Goal: Task Accomplishment & Management: Manage account settings

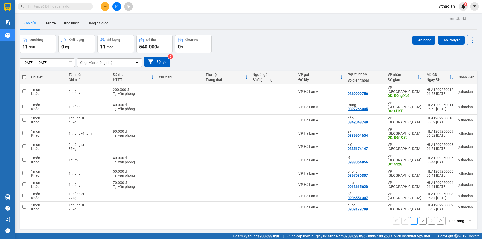
click at [44, 5] on input "text" at bounding box center [57, 7] width 59 height 6
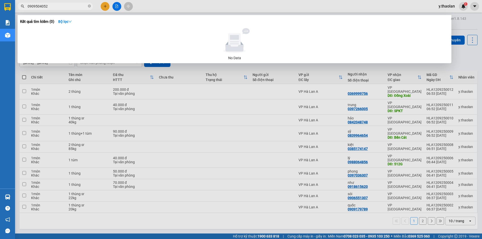
type input "0909504052"
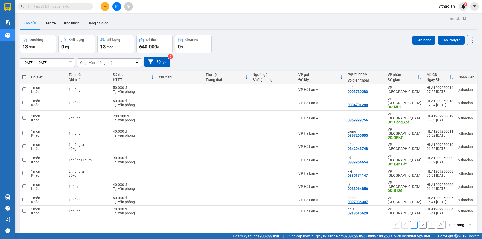
click at [459, 222] on div "10 / trang" at bounding box center [456, 224] width 16 height 5
click at [460, 194] on span "100 / trang" at bounding box center [454, 193] width 18 height 5
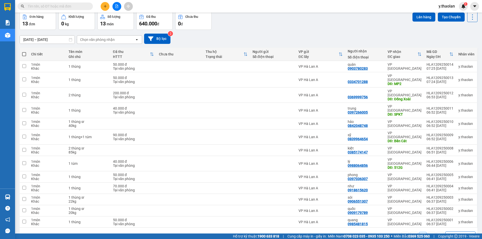
click at [448, 233] on div "100 / trang" at bounding box center [457, 235] width 18 height 5
click at [450, 203] on span "100 / trang" at bounding box center [454, 204] width 19 height 5
click at [59, 40] on input "10/09/2025 – 12/09/2025" at bounding box center [47, 40] width 55 height 8
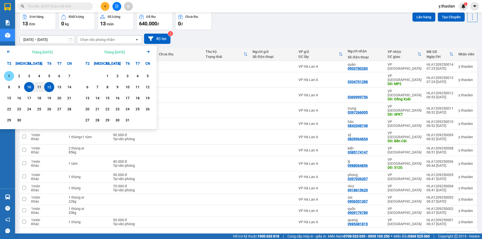
drag, startPoint x: 10, startPoint y: 78, endPoint x: 13, endPoint y: 79, distance: 3.8
click at [10, 78] on div "1" at bounding box center [9, 76] width 7 height 6
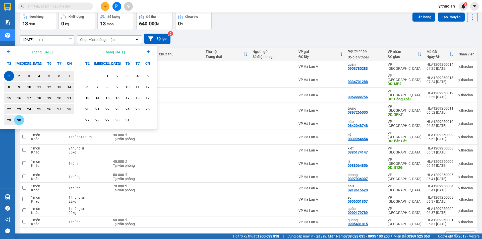
click at [20, 121] on div "30" at bounding box center [19, 120] width 7 height 6
type input "01/09/2025 – 30/09/2025"
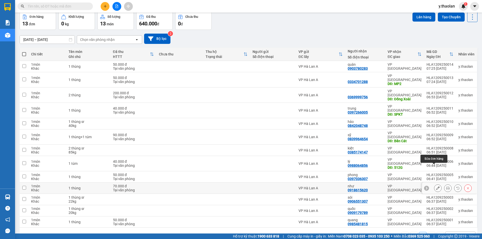
click at [436, 186] on icon at bounding box center [438, 188] width 4 height 4
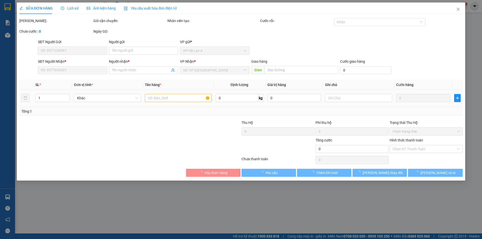
type input "0918615620"
type input "như"
type input "70.000"
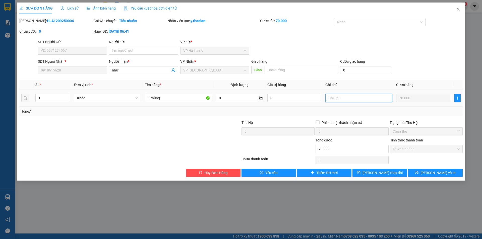
click at [373, 95] on input "text" at bounding box center [358, 98] width 67 height 8
type input "35kg"
click at [174, 100] on input "1 thùng" at bounding box center [178, 98] width 67 height 8
type input "1 thùng bơ"
click at [360, 173] on icon "save" at bounding box center [358, 172] width 3 height 3
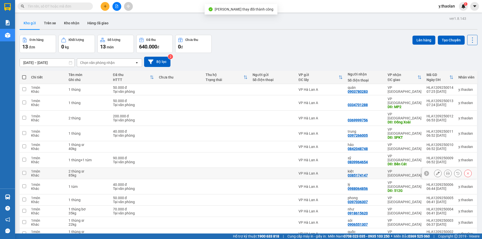
scroll to position [23, 0]
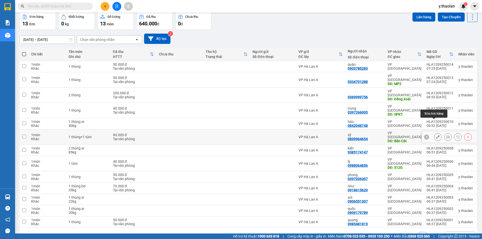
click at [434, 133] on button at bounding box center [437, 137] width 7 height 9
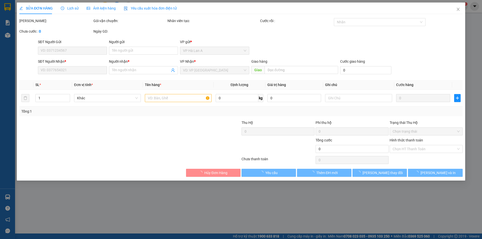
type input "0839964654"
type input "sỹ"
type input "Bến Cát"
type input "90.000"
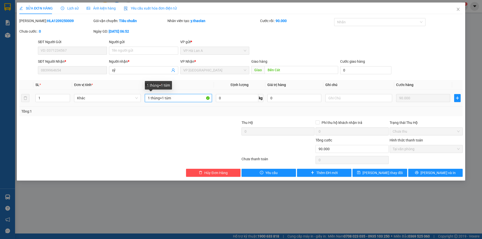
click at [166, 96] on input "1 thùng+1 túm" at bounding box center [178, 98] width 67 height 8
type input "1 thùng+ 1túm"
click at [391, 170] on button "Lưu thay đổi" at bounding box center [379, 173] width 54 height 8
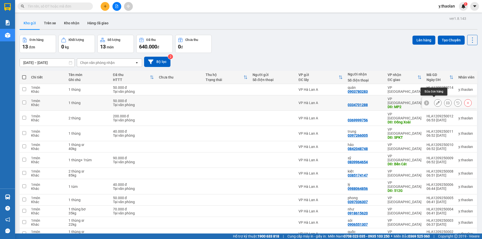
click at [436, 101] on icon at bounding box center [438, 103] width 4 height 4
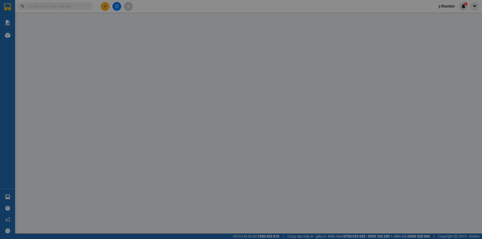
type input "0334701288"
type input "MP2"
type input "50.000"
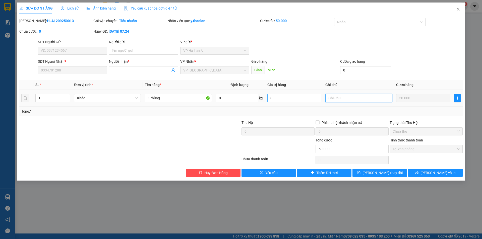
drag, startPoint x: 345, startPoint y: 99, endPoint x: 272, endPoint y: 97, distance: 72.8
click at [277, 97] on tr "1 Khác 1 thùng 0 kg 0 50.000" at bounding box center [240, 98] width 443 height 17
type input "20kg"
click at [179, 96] on input "1 thùng" at bounding box center [178, 98] width 67 height 8
type input "1 thùng sr"
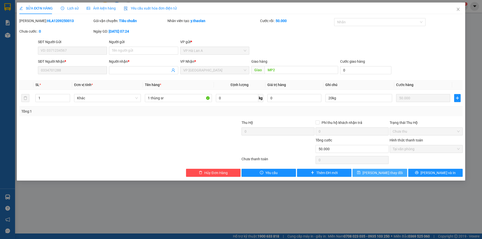
click at [383, 172] on span "Lưu thay đổi" at bounding box center [382, 173] width 40 height 6
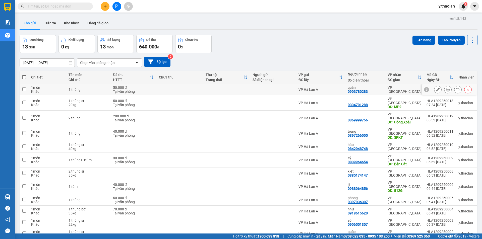
click at [435, 89] on button at bounding box center [437, 89] width 7 height 9
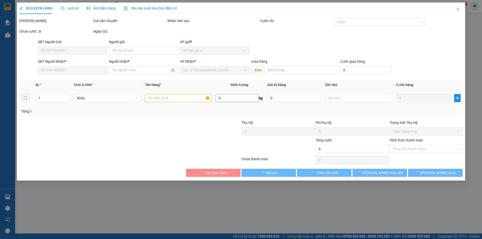
type input "0903780283"
type input "quân"
type input "50.000"
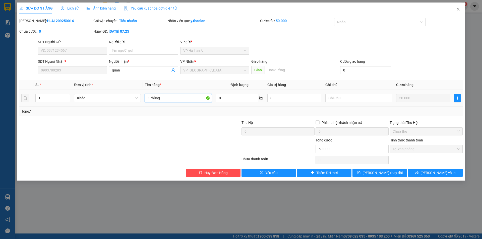
click at [177, 99] on input "1 thùng" at bounding box center [178, 98] width 67 height 8
type input "1 thùng sr"
click at [357, 99] on input "text" at bounding box center [358, 98] width 67 height 8
type input "20kg"
click at [393, 166] on div "Total Paid Fee 50.000 Total UnPaid Fee 0 Cash Collection Total Fee Mã ĐH: HLA12…" at bounding box center [240, 97] width 443 height 159
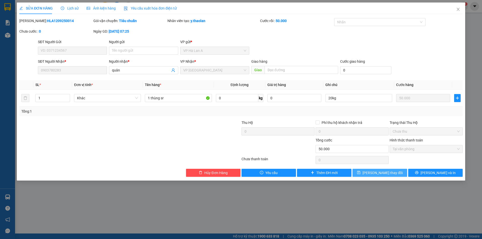
click at [394, 170] on button "Lưu thay đổi" at bounding box center [379, 173] width 54 height 8
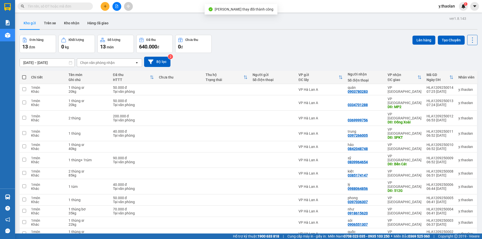
click at [102, 10] on button at bounding box center [105, 6] width 9 height 9
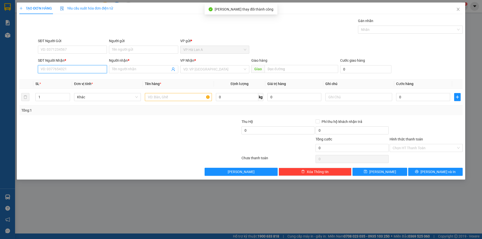
click at [61, 68] on input "SĐT Người Nhận *" at bounding box center [72, 69] width 69 height 8
type input "0967305128"
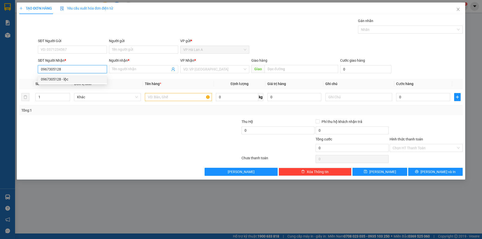
click at [66, 77] on div "0967305128 - lộc" at bounding box center [72, 80] width 63 height 6
type input "lộc"
type input "0967305128"
click at [156, 96] on input "text" at bounding box center [178, 97] width 67 height 8
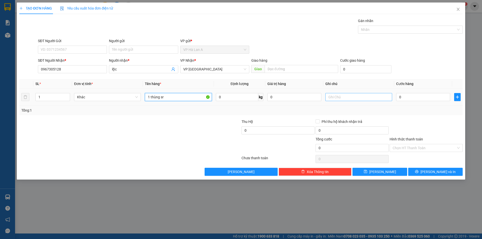
type input "1 thùng sr"
click at [364, 99] on input "text" at bounding box center [358, 97] width 67 height 8
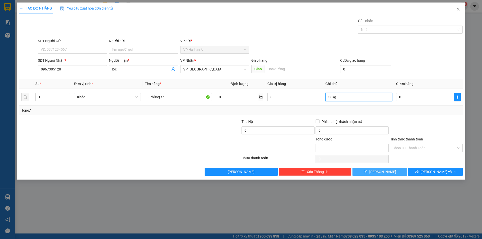
type input "30kg"
click at [390, 172] on button "[PERSON_NAME]" at bounding box center [379, 172] width 54 height 8
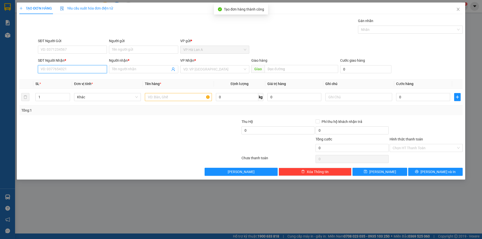
click at [69, 66] on input "SĐT Người Nhận *" at bounding box center [72, 69] width 69 height 8
click at [455, 8] on span "Close" at bounding box center [458, 10] width 14 height 14
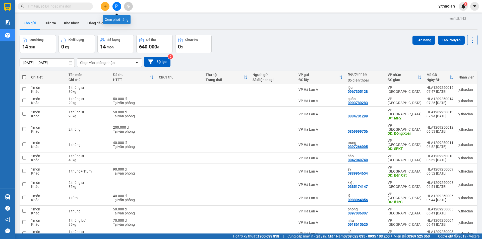
click at [117, 6] on icon "file-add" at bounding box center [116, 7] width 3 height 4
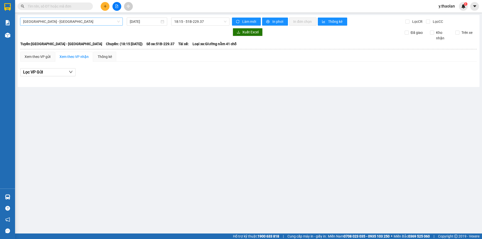
click at [65, 22] on span "Sài Gòn - Đắk Lắk" at bounding box center [71, 22] width 97 height 8
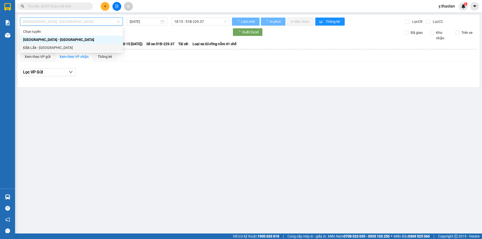
click at [57, 47] on div "Đắk Lắk - Sài Gòn" at bounding box center [71, 48] width 97 height 6
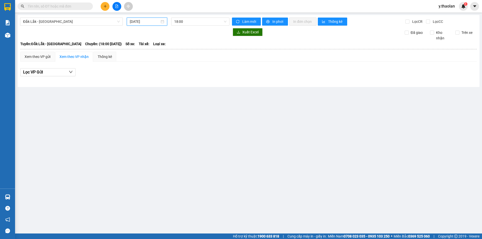
click at [156, 21] on input "12/09/2025" at bounding box center [145, 22] width 30 height 6
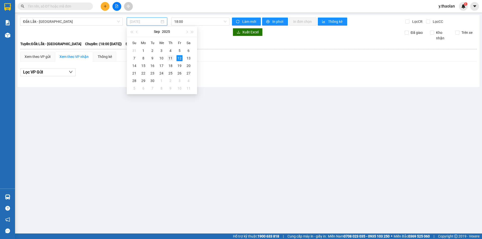
click at [168, 55] on td "11" at bounding box center [170, 58] width 9 height 8
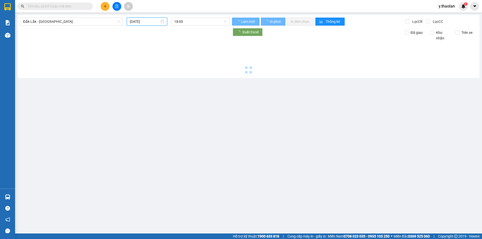
type input "11/09/2025"
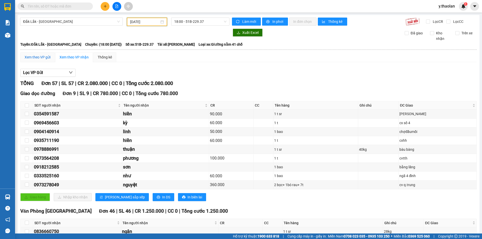
click at [50, 57] on div "Xem theo VP gửi" at bounding box center [38, 57] width 26 height 6
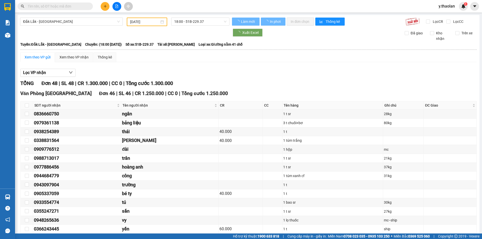
click at [50, 57] on div "Xem theo VP gửi" at bounding box center [38, 57] width 26 height 6
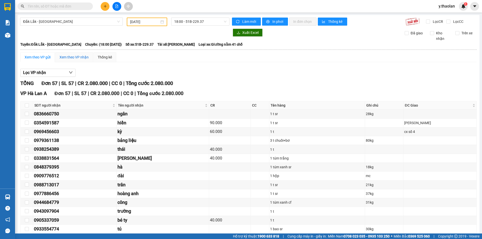
click at [73, 57] on div "Xem theo VP nhận" at bounding box center [73, 57] width 29 height 6
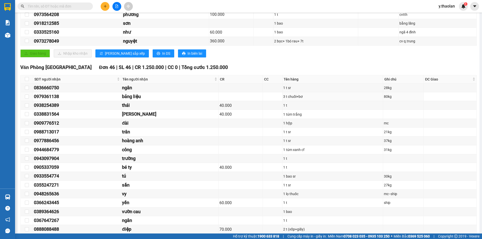
scroll to position [43, 0]
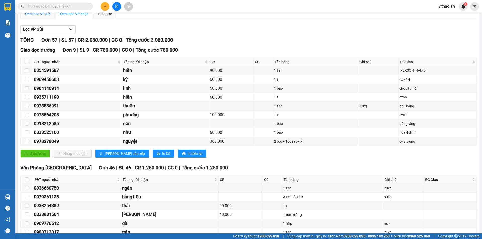
click at [43, 13] on div "Xem theo VP gửi" at bounding box center [38, 14] width 26 height 6
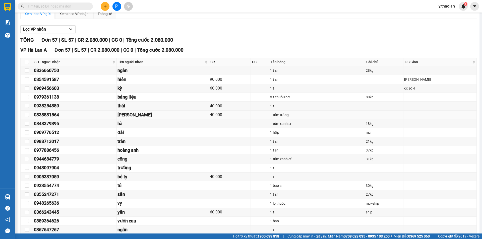
scroll to position [94, 0]
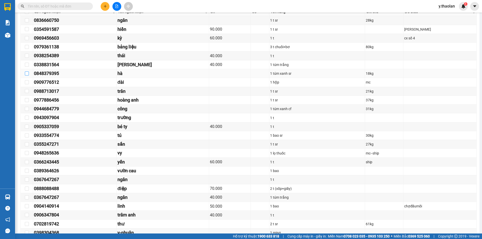
click at [26, 71] on input "checkbox" at bounding box center [27, 73] width 4 height 4
checkbox input "true"
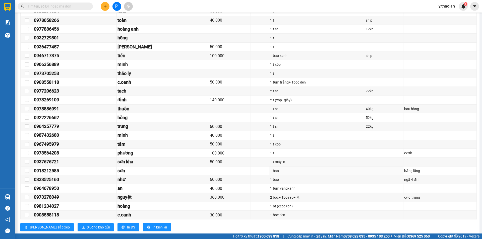
scroll to position [406, 0]
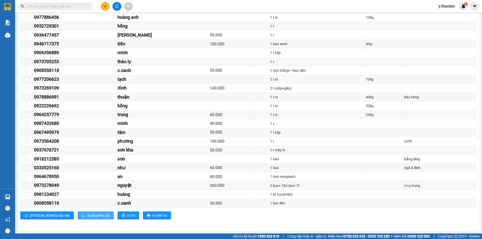
click at [79, 211] on button "Xuống kho gửi" at bounding box center [96, 215] width 36 height 8
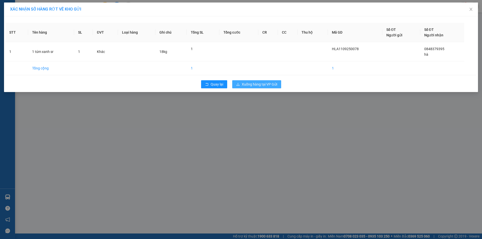
click at [264, 83] on span "Xuống hàng tại VP Gửi" at bounding box center [259, 85] width 35 height 6
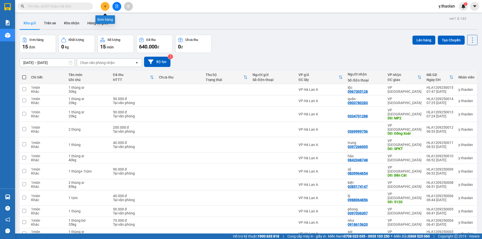
click at [106, 6] on icon "plus" at bounding box center [105, 7] width 4 height 4
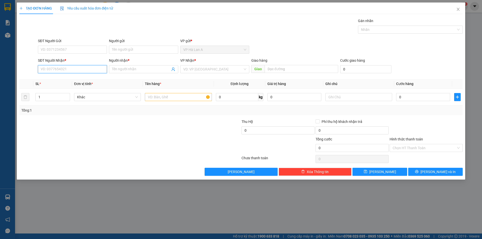
click at [68, 67] on input "SĐT Người Nhận *" at bounding box center [72, 69] width 69 height 8
click at [65, 68] on input "SĐT Người Nhận *" at bounding box center [72, 69] width 69 height 8
click at [453, 10] on span "Close" at bounding box center [458, 10] width 14 height 14
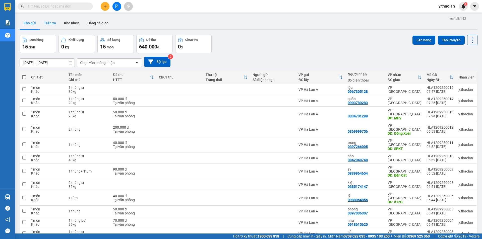
click at [59, 26] on button "Trên xe" at bounding box center [50, 23] width 20 height 12
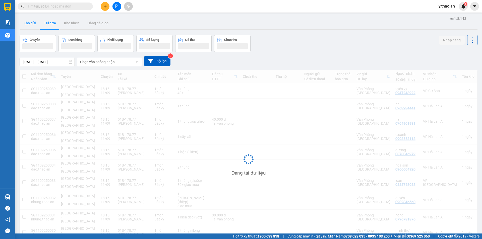
click at [33, 24] on button "Kho gửi" at bounding box center [30, 23] width 20 height 12
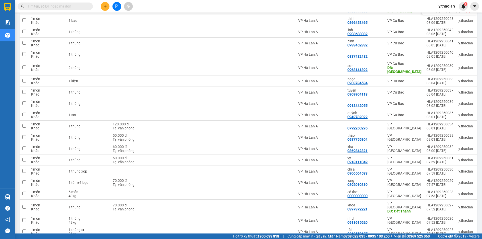
scroll to position [25, 0]
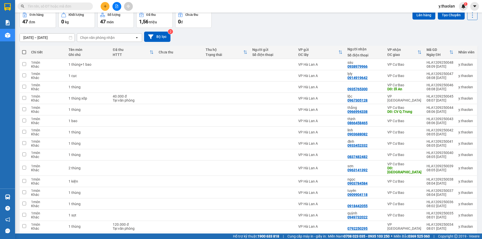
click at [103, 36] on div "Chọn văn phòng nhận" at bounding box center [97, 37] width 35 height 5
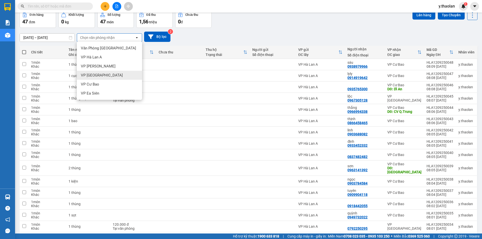
click at [104, 73] on div "VP Bình Hòa" at bounding box center [109, 75] width 65 height 9
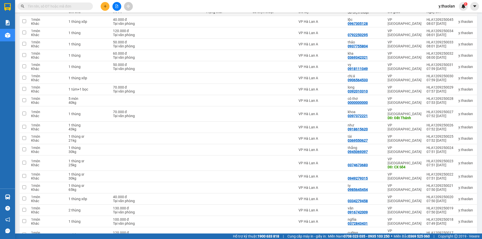
scroll to position [0, 0]
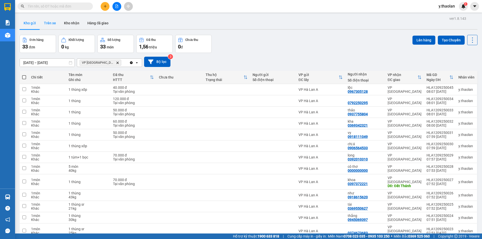
click at [46, 29] on button "Trên xe" at bounding box center [50, 23] width 20 height 12
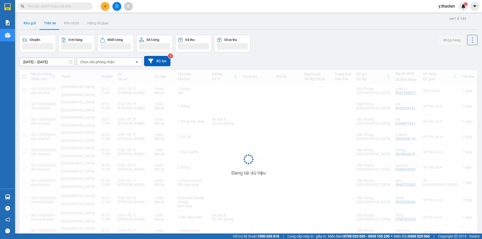
click at [30, 23] on button "Kho gửi" at bounding box center [30, 23] width 20 height 12
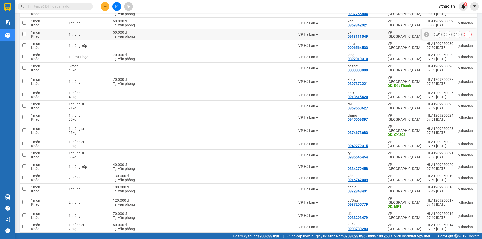
scroll to position [151, 0]
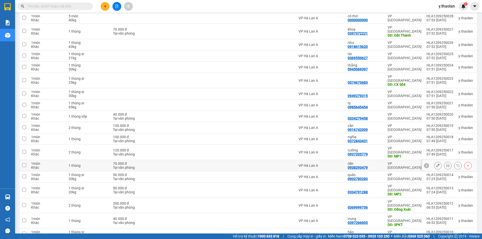
click at [434, 162] on div at bounding box center [438, 166] width 8 height 8
click at [434, 161] on button at bounding box center [437, 165] width 7 height 9
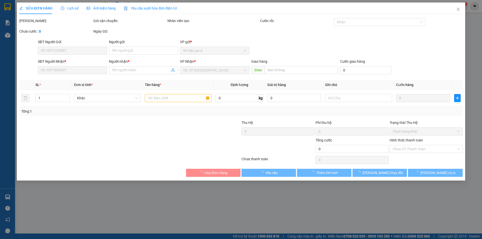
type input "0938293479"
type input "tiền"
type input "70.000"
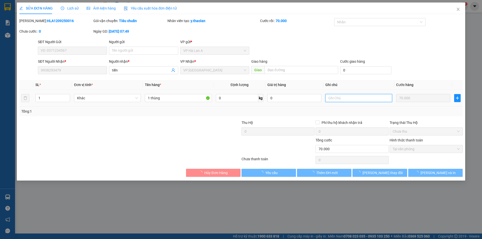
click at [353, 98] on input "text" at bounding box center [358, 98] width 67 height 8
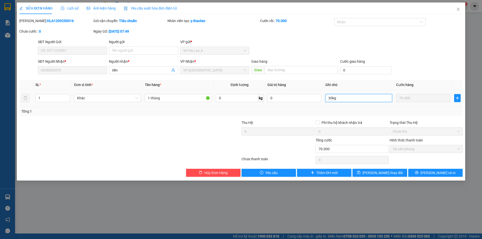
type input "30kg"
click at [174, 103] on div "1 thùng" at bounding box center [178, 98] width 67 height 10
click at [174, 101] on input "1 thùng" at bounding box center [178, 98] width 67 height 8
type input "1 thùng sr"
click at [360, 174] on icon "save" at bounding box center [358, 172] width 3 height 3
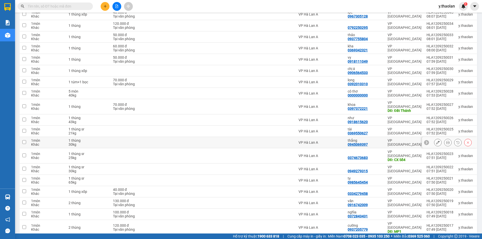
scroll to position [125, 0]
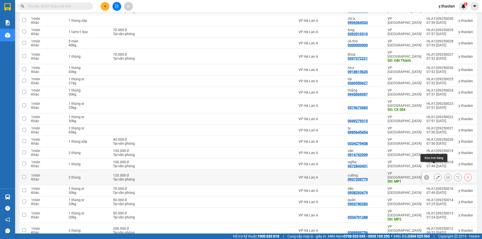
click at [436, 176] on icon at bounding box center [438, 178] width 4 height 4
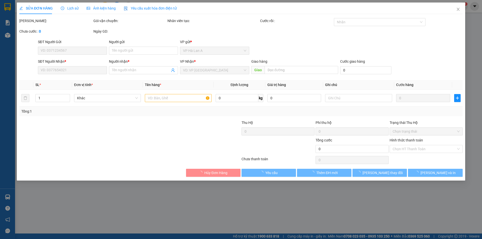
type input "0937205779"
type input "cường"
type input "MP1"
type input "120.000"
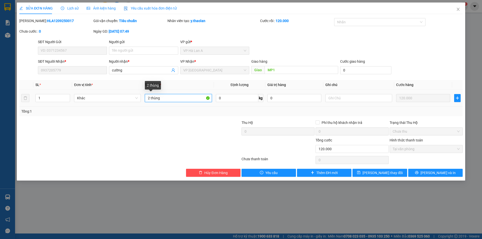
click at [184, 100] on input "2 thùng" at bounding box center [178, 98] width 67 height 8
type input "2 thùng sr"
click at [349, 99] on input "text" at bounding box center [358, 98] width 67 height 8
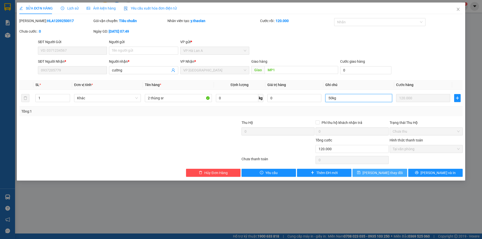
type input "50kg"
click at [371, 174] on button "Lưu thay đổi" at bounding box center [379, 173] width 54 height 8
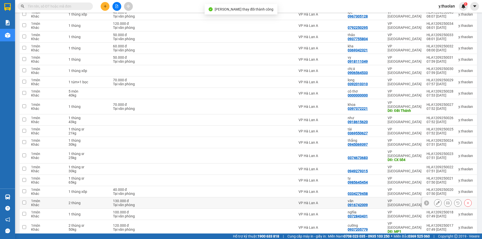
scroll to position [100, 0]
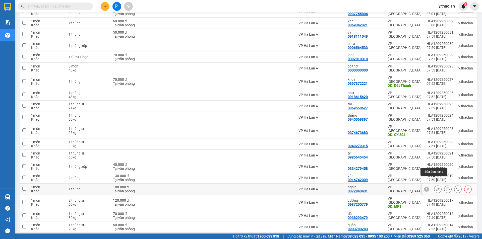
click at [436, 187] on icon at bounding box center [438, 189] width 4 height 4
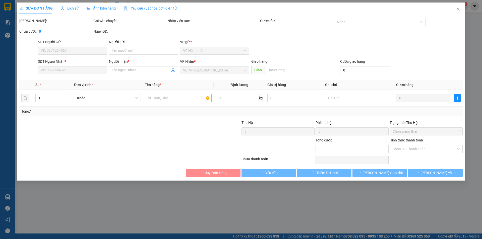
type input "0372843431"
type input "nghĩa"
type input "100.000"
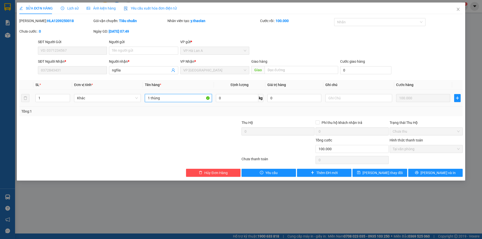
click at [177, 100] on input "1 thùng" at bounding box center [178, 98] width 67 height 8
type input "1 thùng sr"
click at [337, 99] on input "text" at bounding box center [358, 98] width 67 height 8
type input "40kg"
click at [360, 172] on icon "save" at bounding box center [358, 172] width 3 height 3
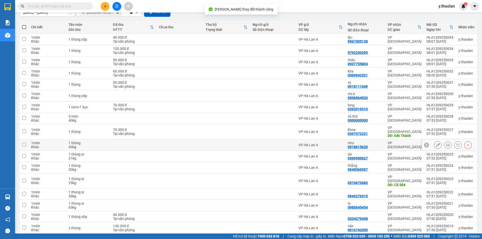
scroll to position [75, 0]
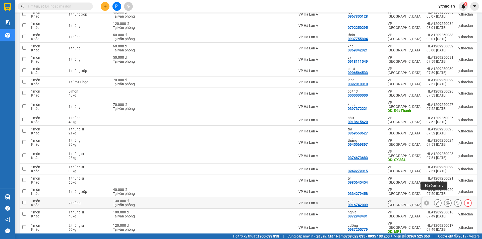
click at [436, 201] on icon at bounding box center [438, 203] width 4 height 4
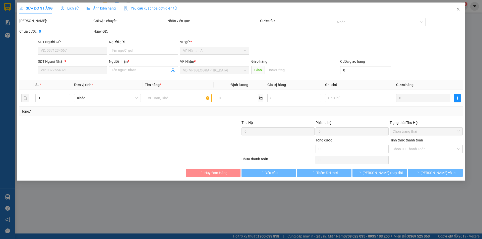
type input "0916742009"
type input "văn"
type input "130.000"
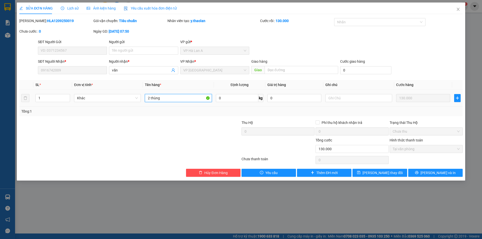
click at [184, 100] on input "2 thùng" at bounding box center [178, 98] width 67 height 8
type input "2 thùng sr"
click at [366, 103] on td at bounding box center [358, 98] width 71 height 17
click at [365, 95] on input "text" at bounding box center [358, 98] width 67 height 8
type input "55kg"
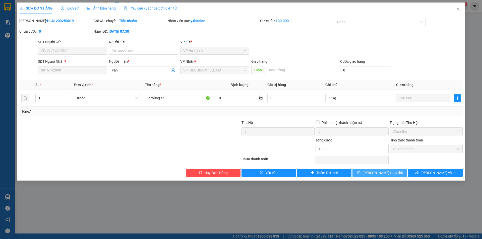
click at [371, 172] on button "Lưu thay đổi" at bounding box center [379, 173] width 54 height 8
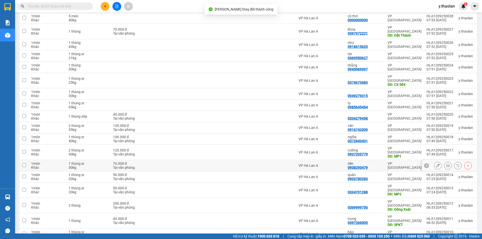
scroll to position [151, 0]
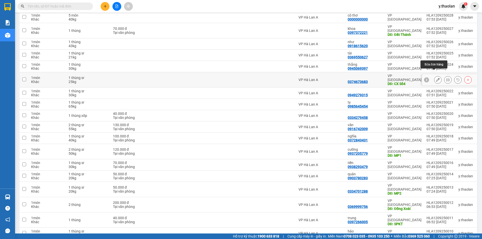
click at [436, 78] on icon at bounding box center [438, 80] width 4 height 4
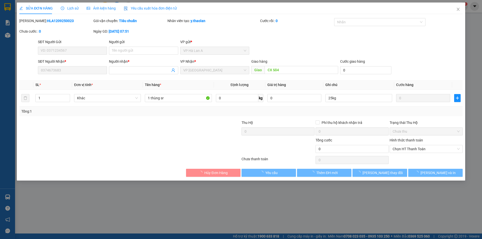
type input "0374673683"
type input "CX Số4"
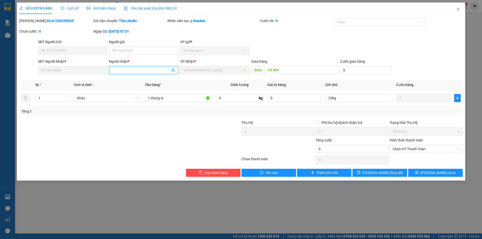
click at [150, 69] on input "Người nhận *" at bounding box center [141, 70] width 58 height 6
click at [398, 173] on button "Lưu thay đổi" at bounding box center [379, 173] width 54 height 8
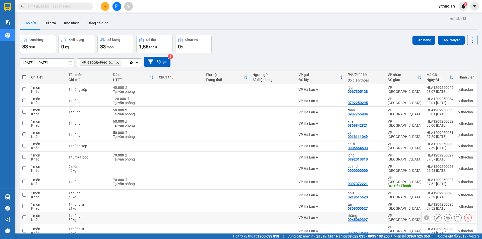
click at [436, 216] on icon at bounding box center [438, 218] width 4 height 4
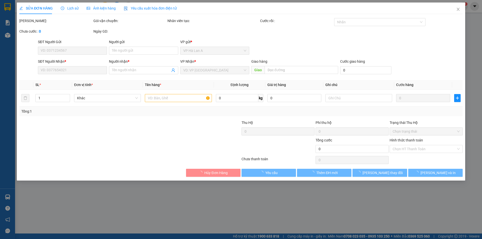
type input "0945069397"
type input "thắng"
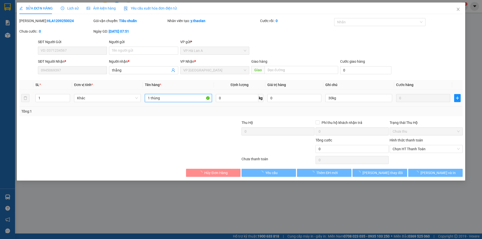
click at [174, 99] on input "1 thùng" at bounding box center [178, 98] width 67 height 8
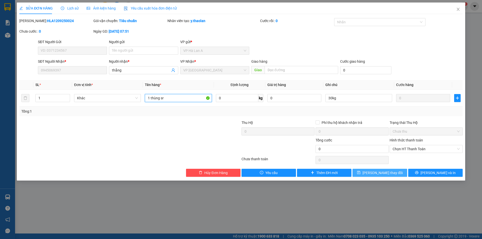
type input "1 thùng sr"
click at [392, 172] on button "Lưu thay đổi" at bounding box center [379, 173] width 54 height 8
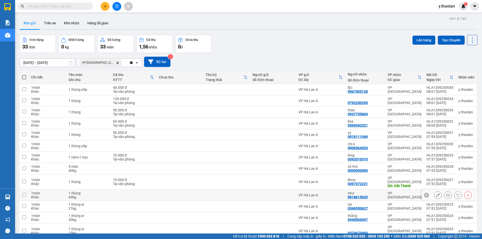
click at [436, 193] on icon at bounding box center [438, 195] width 4 height 4
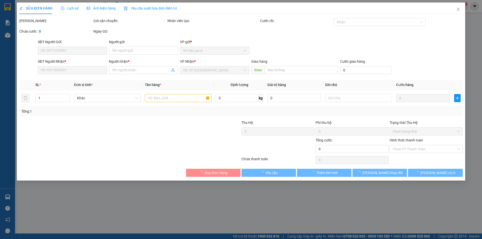
type input "0918615620"
type input "như"
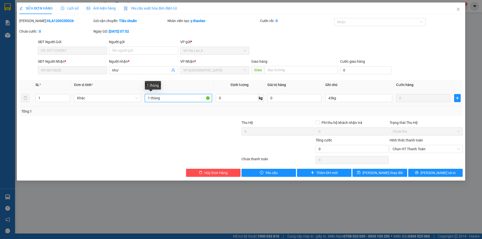
click at [185, 100] on input "1 thùng" at bounding box center [178, 98] width 67 height 8
type input "1 thùng sr"
click at [383, 171] on span "Lưu thay đổi" at bounding box center [382, 173] width 40 height 6
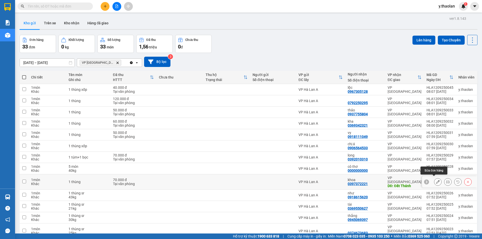
click at [436, 180] on icon at bounding box center [438, 182] width 4 height 4
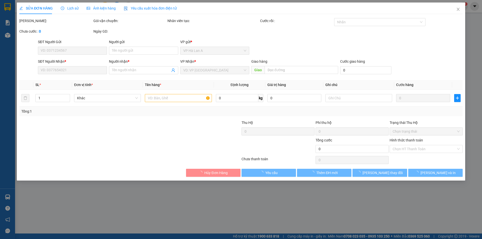
type input "0397372221"
type input "khoa"
type input "Đất Thánh"
type input "70.000"
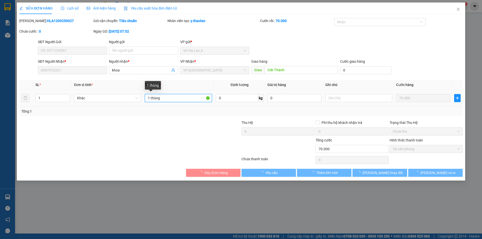
click at [177, 99] on input "1 thùng" at bounding box center [178, 98] width 67 height 8
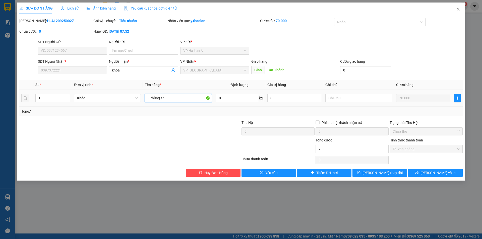
type input "1 thùng sr"
click at [349, 93] on div at bounding box center [358, 98] width 67 height 10
click at [350, 99] on input "text" at bounding box center [358, 98] width 67 height 8
type input "28kg"
click at [384, 170] on button "Lưu thay đổi" at bounding box center [379, 173] width 54 height 8
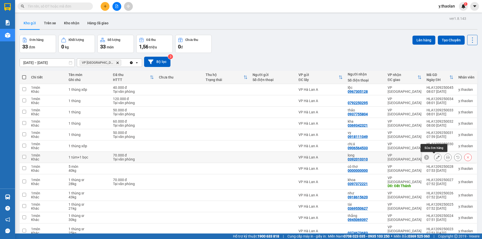
click at [436, 158] on icon at bounding box center [438, 158] width 4 height 4
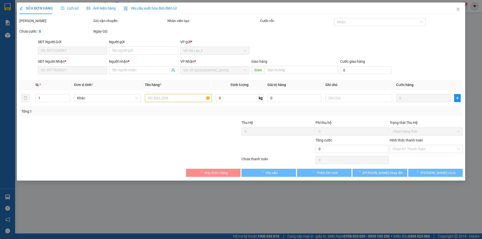
type input "0392010310"
type input "long"
type input "70.000"
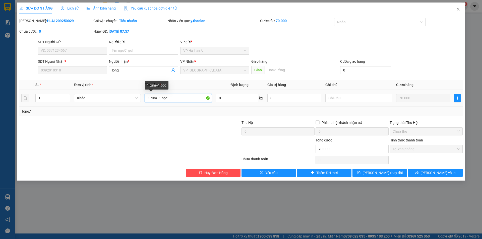
click at [163, 99] on input "1 túm+1 bọc" at bounding box center [178, 98] width 67 height 8
click at [159, 99] on input "1 túm+1bọc" at bounding box center [178, 98] width 67 height 8
type input "1 túm+ 1bọc"
click at [376, 175] on span "Lưu thay đổi" at bounding box center [382, 173] width 40 height 6
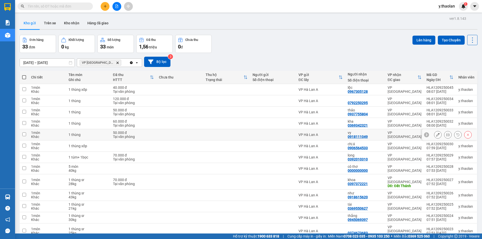
click at [436, 133] on button at bounding box center [437, 134] width 7 height 9
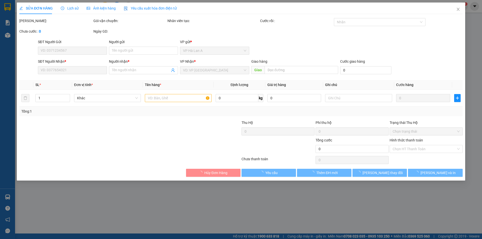
type input "0918111049"
type input "vy"
type input "50.000"
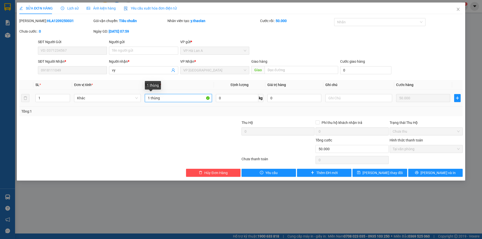
click at [194, 96] on input "1 thùng" at bounding box center [178, 98] width 67 height 8
type input "1 thùng sr"
click at [361, 99] on input "text" at bounding box center [358, 98] width 67 height 8
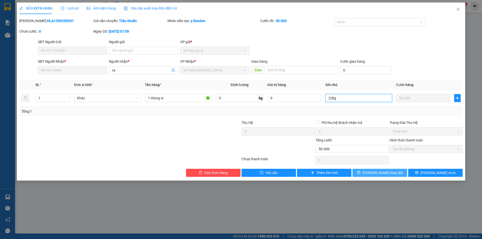
type input "22kg"
click at [383, 174] on span "Lưu thay đổi" at bounding box center [382, 173] width 40 height 6
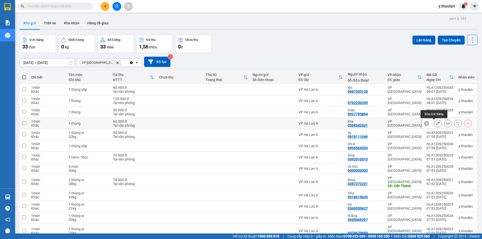
drag, startPoint x: 438, startPoint y: 125, endPoint x: 435, endPoint y: 124, distance: 3.5
click at [435, 124] on div at bounding box center [453, 124] width 38 height 8
click at [436, 124] on icon at bounding box center [438, 124] width 4 height 4
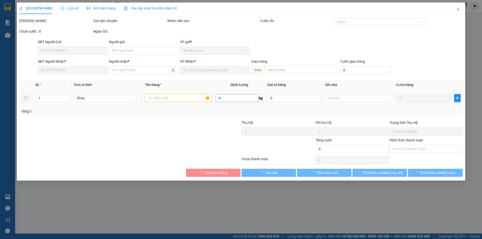
type input "0369342321"
type input "kha"
type input "60.000"
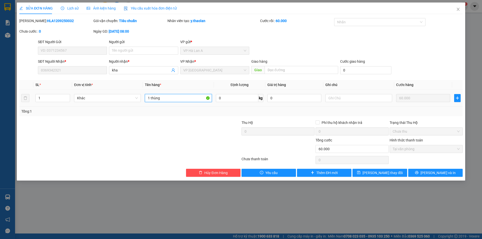
click at [184, 97] on input "1 thùng" at bounding box center [178, 98] width 67 height 8
type input "1 thùng sr"
click at [341, 96] on input "text" at bounding box center [358, 98] width 67 height 8
type input "25kg"
click at [400, 173] on button "Lưu thay đổi" at bounding box center [379, 173] width 54 height 8
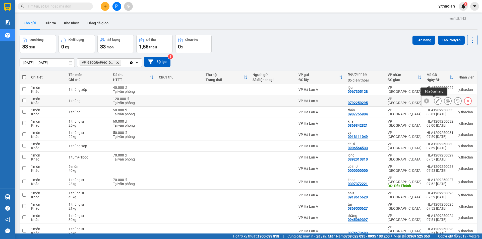
click at [437, 101] on button at bounding box center [437, 101] width 7 height 9
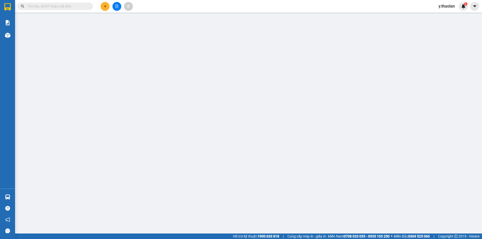
type input "0792250295"
type input "120.000"
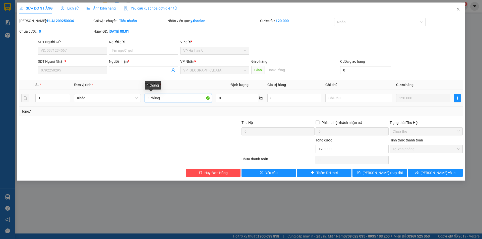
click at [176, 99] on input "1 thùng" at bounding box center [178, 98] width 67 height 8
type input "1 thùng sr"
click at [340, 98] on input "text" at bounding box center [358, 98] width 67 height 8
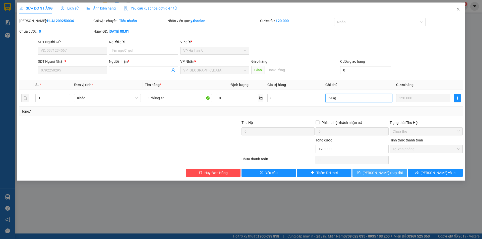
type input "54kg"
click at [381, 171] on span "Lưu thay đổi" at bounding box center [382, 173] width 40 height 6
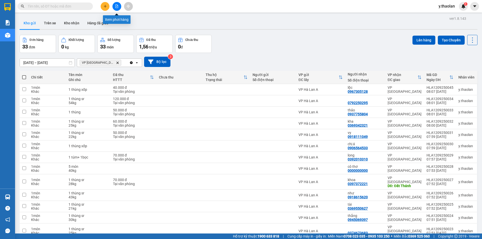
click at [116, 5] on icon "file-add" at bounding box center [117, 7] width 4 height 4
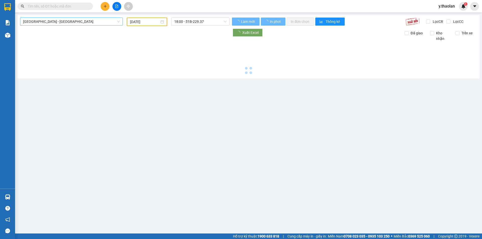
type input "12/09/2025"
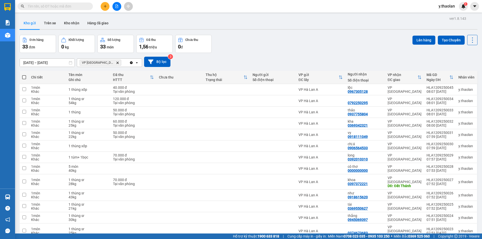
click at [116, 64] on icon "Delete" at bounding box center [117, 62] width 3 height 3
click at [106, 63] on div "Chọn văn phòng nhận" at bounding box center [97, 62] width 35 height 5
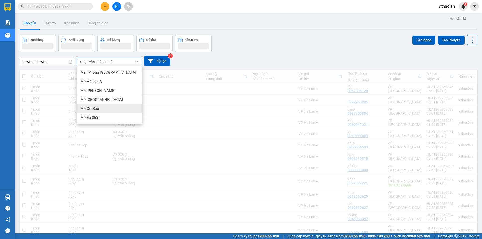
click at [105, 110] on div "VP Cư Bao" at bounding box center [109, 108] width 65 height 9
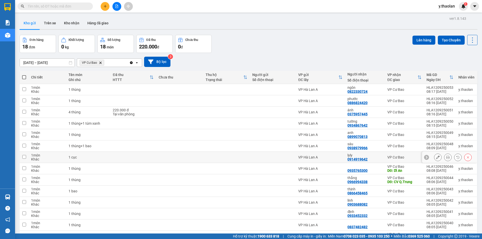
scroll to position [74, 0]
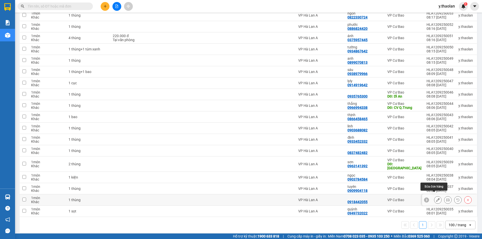
click at [434, 196] on button at bounding box center [437, 200] width 7 height 9
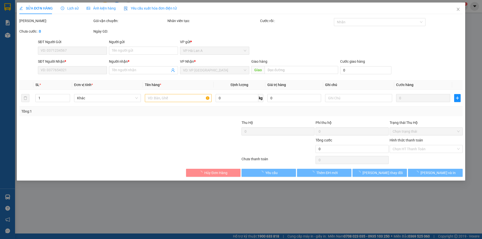
type input "0918442055"
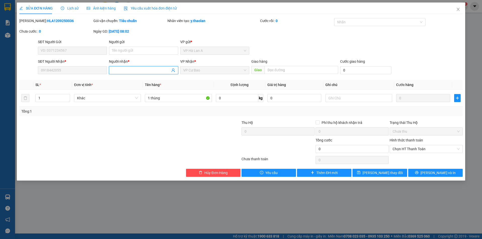
drag, startPoint x: 121, startPoint y: 71, endPoint x: 50, endPoint y: 62, distance: 71.9
click at [55, 62] on div "SĐT Người Nhận * 0918442055 Người nhận * VP Nhận * VP Cư Bao Giao hàng Giao Cướ…" at bounding box center [250, 68] width 426 height 18
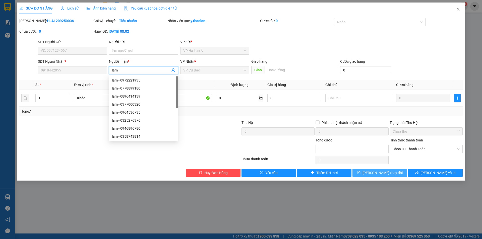
type input "lâm"
click at [380, 170] on span "Lưu thay đổi" at bounding box center [382, 173] width 40 height 6
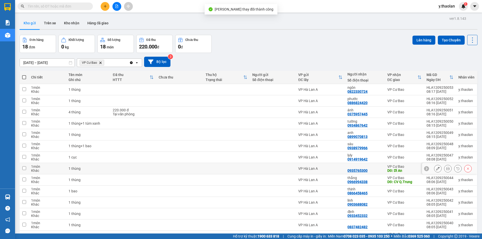
scroll to position [74, 0]
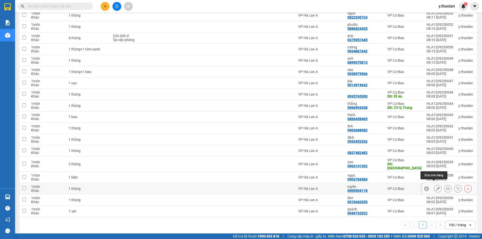
click at [434, 184] on button at bounding box center [437, 188] width 7 height 9
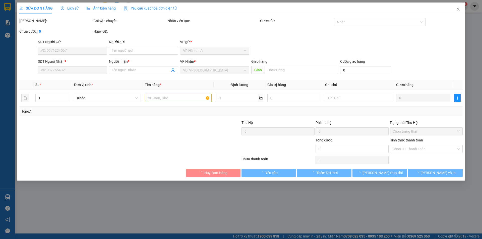
type input "0909904118"
type input "tuyên"
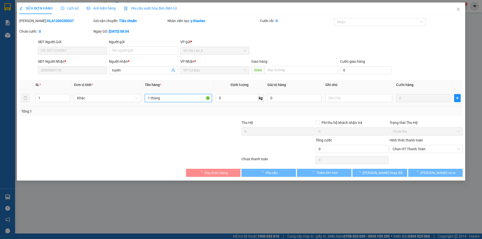
click at [193, 95] on input "1 thùng" at bounding box center [178, 98] width 67 height 8
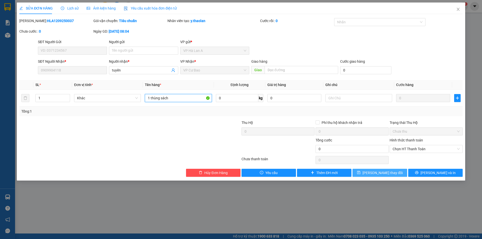
type input "1 thùng sách"
click at [365, 170] on button "Lưu thay đổi" at bounding box center [379, 173] width 54 height 8
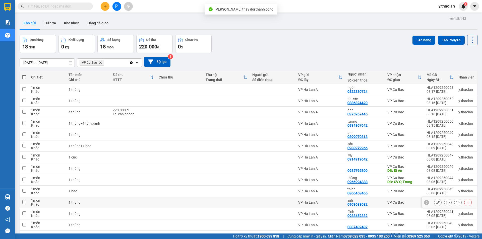
scroll to position [74, 0]
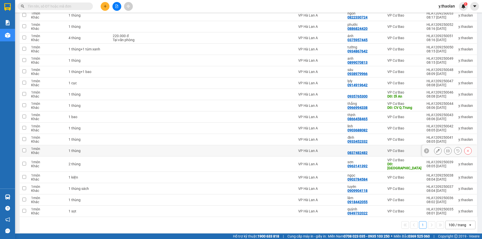
click at [434, 153] on button at bounding box center [437, 150] width 7 height 9
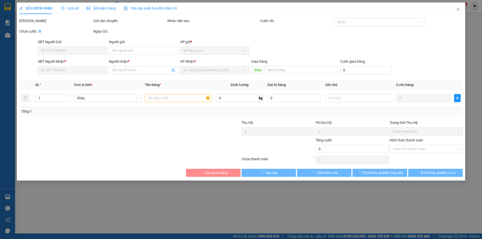
type input "0837482482"
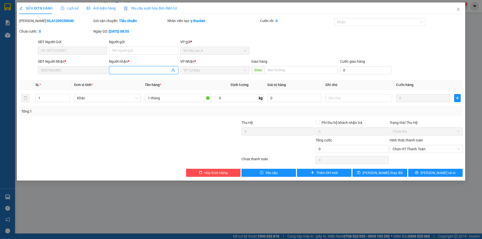
drag, startPoint x: 116, startPoint y: 70, endPoint x: 53, endPoint y: 62, distance: 63.7
click at [55, 62] on div "SĐT Người Nhận * 0837482482 Người nhận * VP Nhận * VP Cư Bao Giao hàng Giao Cướ…" at bounding box center [250, 68] width 426 height 18
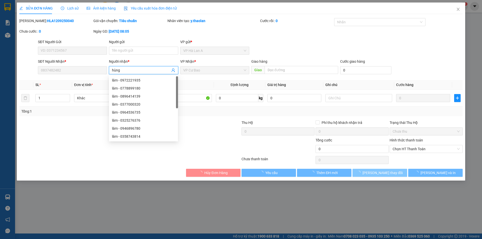
type input "hùng"
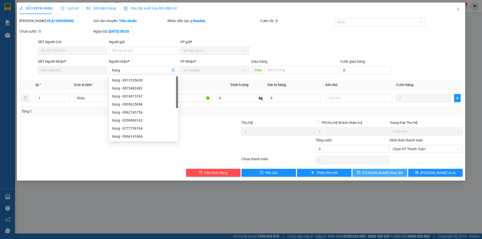
click at [398, 172] on button "Lưu thay đổi" at bounding box center [379, 173] width 54 height 8
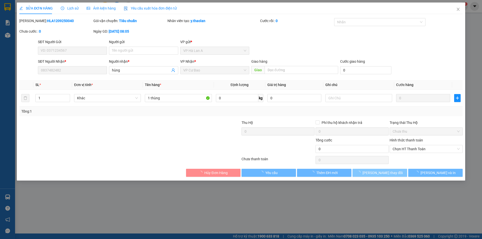
click at [398, 172] on button "Lưu thay đổi" at bounding box center [379, 173] width 54 height 8
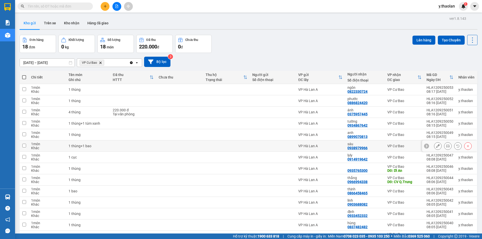
click at [436, 147] on icon at bounding box center [438, 146] width 4 height 4
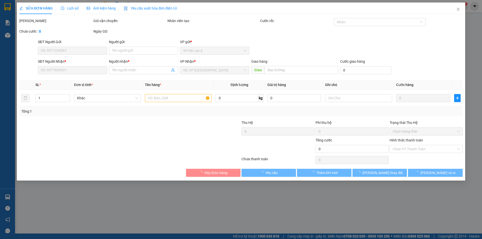
type input "0938979966"
type input "sáu"
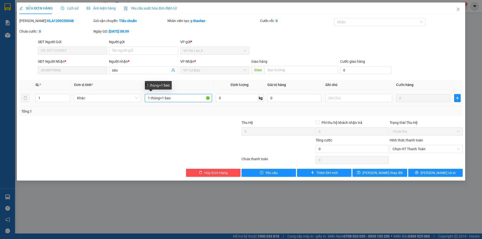
click at [165, 97] on input "1 thùng+1 bao" at bounding box center [178, 98] width 67 height 8
click at [162, 99] on input "1 thùng+1bao" at bounding box center [178, 98] width 67 height 8
type input "1 thùng+ 1bao"
click at [378, 173] on span "Lưu thay đổi" at bounding box center [382, 173] width 40 height 6
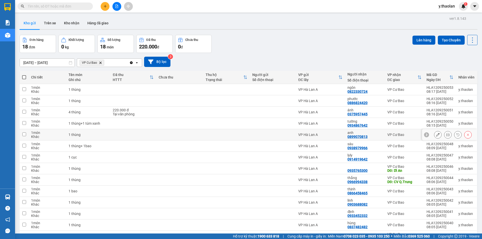
click at [434, 136] on button at bounding box center [437, 134] width 7 height 9
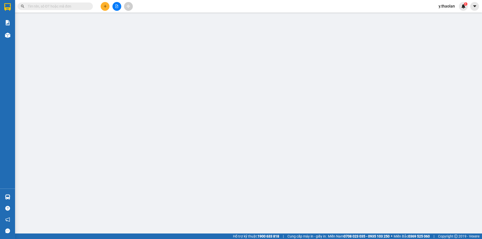
type input "0899070813"
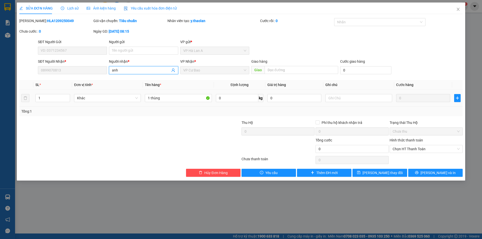
click at [113, 69] on input "anh" at bounding box center [141, 70] width 58 height 6
type input "huỳnh anh"
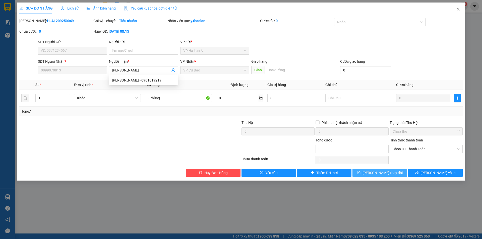
click at [381, 173] on span "Lưu thay đổi" at bounding box center [382, 173] width 40 height 6
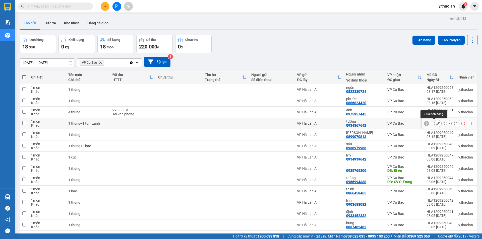
click at [436, 124] on icon at bounding box center [438, 124] width 4 height 4
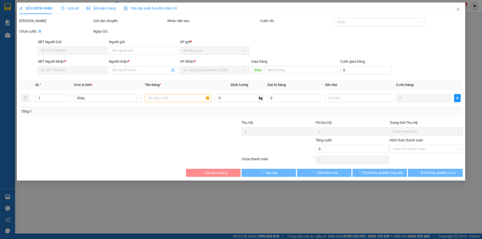
type input "0934867642"
type input "tường"
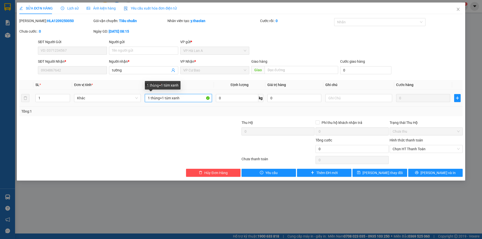
click at [165, 96] on input "1 thùng+1 túm xanh" at bounding box center [178, 98] width 67 height 8
click at [161, 100] on input "1 thùng+1túm xanh" at bounding box center [178, 98] width 67 height 8
type input "1 thùng+ 1túm xanh"
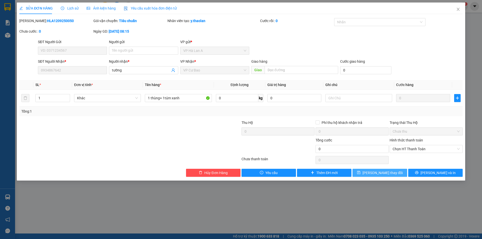
click at [379, 172] on span "Lưu thay đổi" at bounding box center [382, 173] width 40 height 6
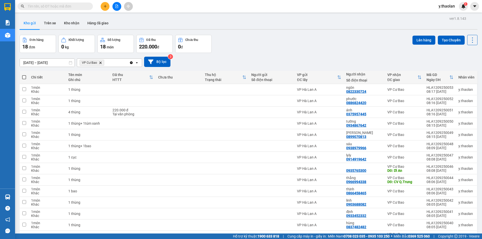
click at [102, 62] on icon "VP Cư Bao, close by backspace" at bounding box center [100, 62] width 2 height 2
click at [102, 62] on div "Chọn văn phòng nhận" at bounding box center [97, 62] width 35 height 5
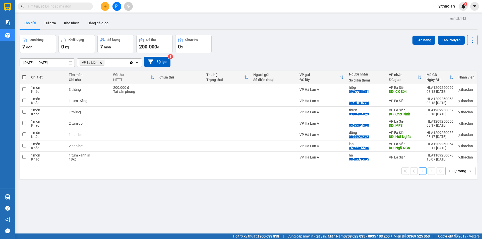
click at [131, 63] on icon "Clear all" at bounding box center [131, 62] width 3 height 3
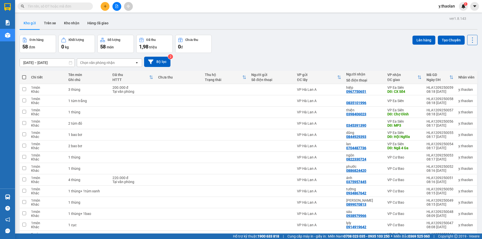
click at [24, 77] on span at bounding box center [24, 77] width 4 height 4
click at [24, 75] on input "checkbox" at bounding box center [24, 75] width 0 height 0
checkbox input "true"
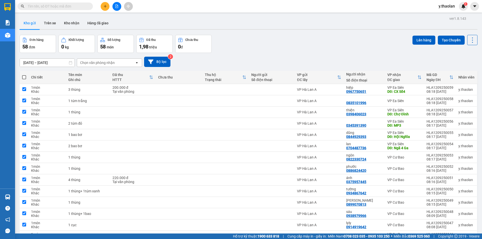
checkbox input "true"
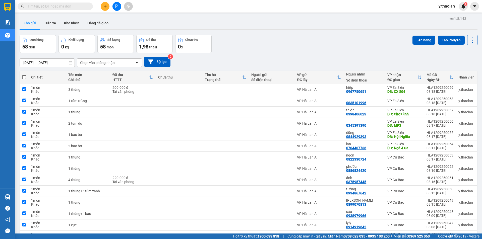
checkbox input "true"
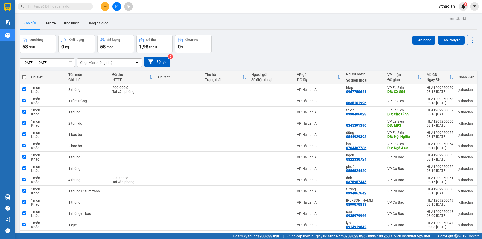
checkbox input "true"
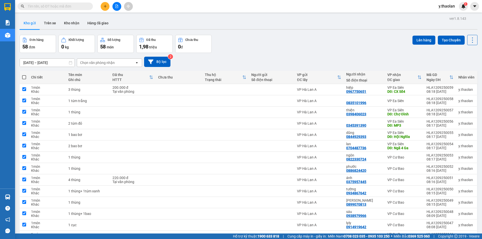
checkbox input "true"
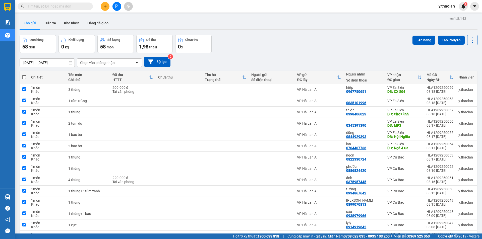
checkbox input "true"
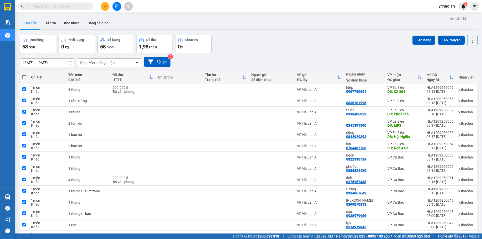
checkbox input "true"
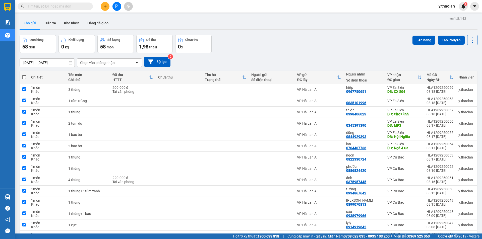
checkbox input "true"
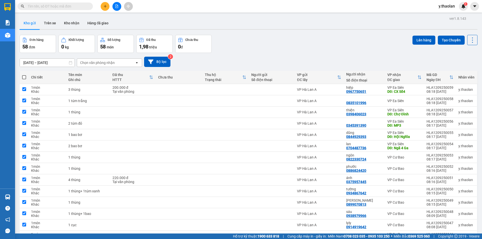
checkbox input "true"
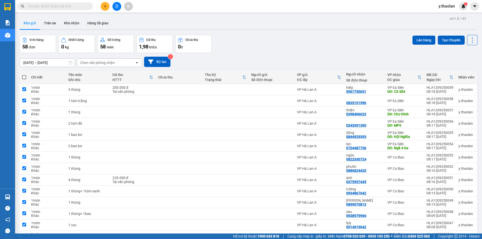
checkbox input "true"
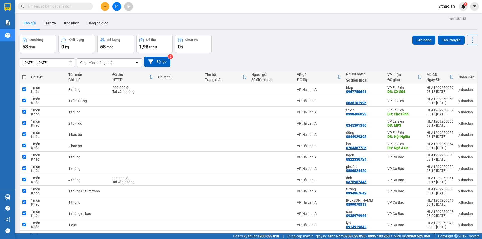
checkbox input "true"
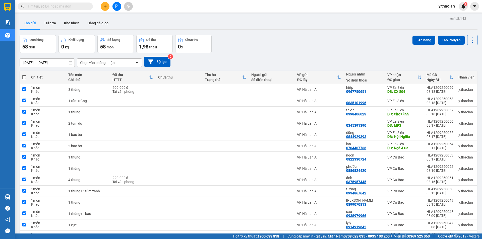
checkbox input "true"
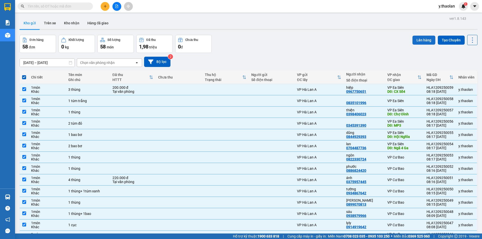
click at [421, 40] on button "Lên hàng" at bounding box center [423, 40] width 23 height 9
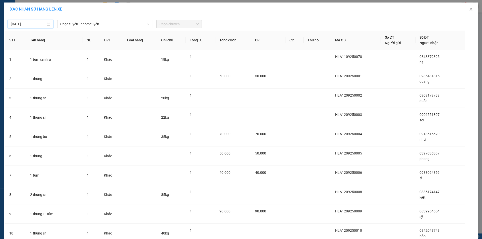
click at [29, 23] on input "12/09/2025" at bounding box center [28, 24] width 35 height 6
click at [51, 62] on div "11" at bounding box center [50, 61] width 6 height 6
type input "11/09/2025"
drag, startPoint x: 105, startPoint y: 21, endPoint x: 105, endPoint y: 24, distance: 3.5
click at [106, 21] on span "Chọn tuyến - nhóm tuyến" at bounding box center [104, 24] width 89 height 8
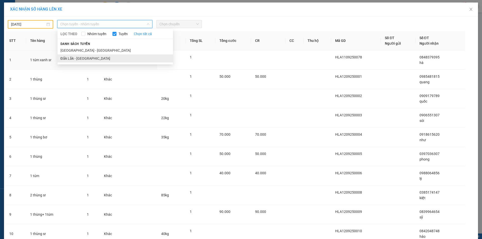
click at [84, 58] on li "Đắk Lắk - Sài Gòn" at bounding box center [114, 58] width 115 height 8
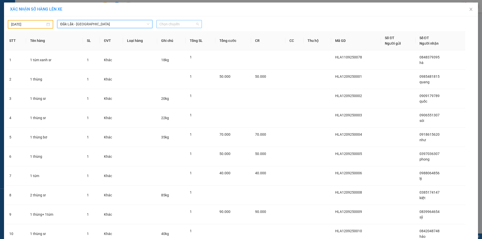
click at [170, 26] on span "Chọn chuyến" at bounding box center [178, 24] width 39 height 8
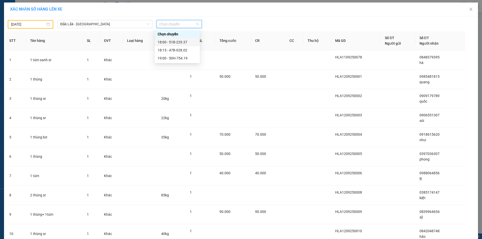
click at [175, 40] on div "18:00 - 51B-229.37" at bounding box center [177, 42] width 39 height 6
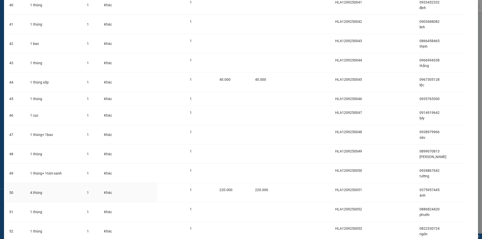
scroll to position [921, 0]
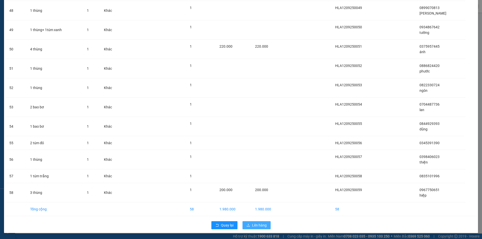
drag, startPoint x: 247, startPoint y: 225, endPoint x: 253, endPoint y: 217, distance: 10.1
click at [247, 225] on icon "upload" at bounding box center [248, 225] width 4 height 4
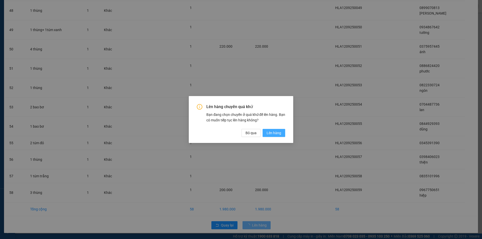
click at [272, 133] on span "Lên hàng" at bounding box center [273, 133] width 15 height 6
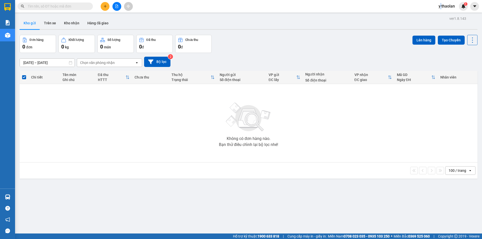
click at [440, 9] on span "y.thaolan" at bounding box center [446, 6] width 24 height 6
click at [449, 19] on li "Đăng xuất" at bounding box center [450, 16] width 32 height 8
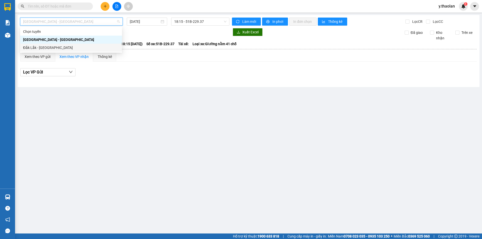
click at [74, 48] on div "Đắk Lắk - [GEOGRAPHIC_DATA]" at bounding box center [71, 48] width 96 height 6
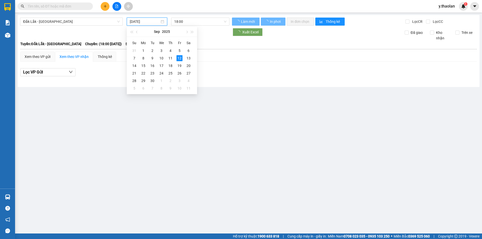
click at [150, 20] on input "[DATE]" at bounding box center [145, 22] width 30 height 6
click at [168, 61] on td "11" at bounding box center [170, 58] width 9 height 8
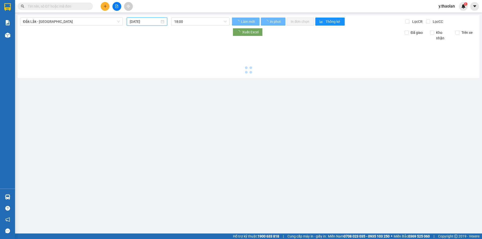
type input "[DATE]"
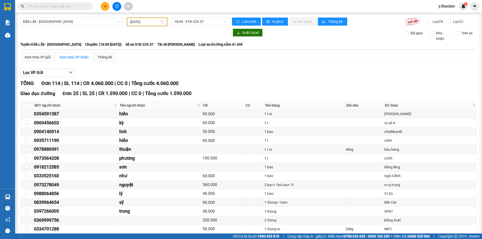
click at [229, 24] on div "Làm mới In phơi In đơn chọn Thống kê Lọc CR Lọc CC" at bounding box center [352, 22] width 247 height 9
click at [278, 20] on span "In phơi" at bounding box center [278, 22] width 12 height 6
click at [68, 6] on input "text" at bounding box center [57, 7] width 59 height 6
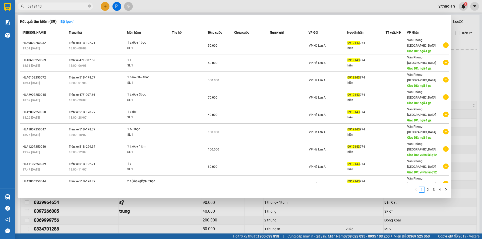
type input "0919143"
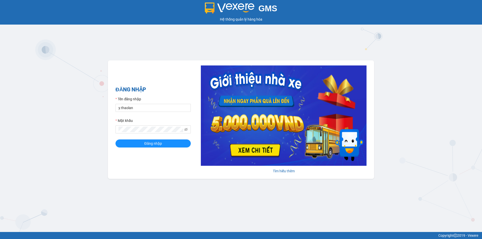
type input "dao.thaolan"
click at [151, 142] on span "Đăng nhập" at bounding box center [153, 144] width 18 height 6
type input "y.thaolan"
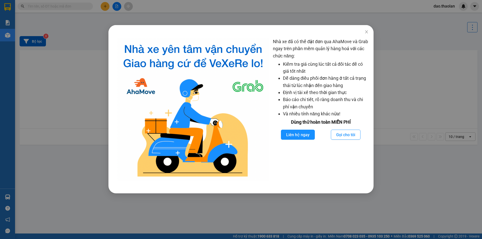
click at [60, 85] on div "Nhà xe đã có thể đặt đơn qua AhaMove và Grab ngay trên phần mềm quản lý hàng ho…" at bounding box center [241, 119] width 482 height 239
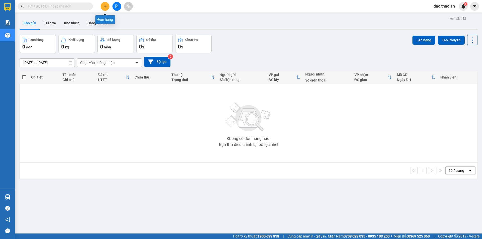
click at [105, 4] on button at bounding box center [105, 6] width 9 height 9
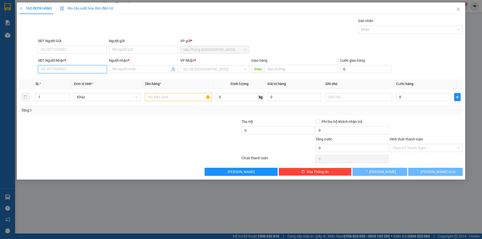
click at [85, 67] on input "SĐT Người Nhận *" at bounding box center [72, 69] width 69 height 8
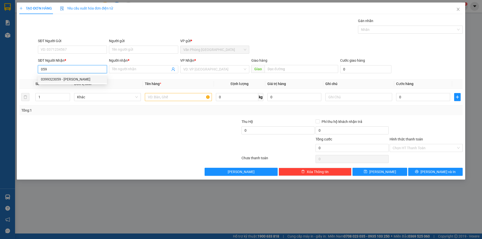
click at [63, 77] on div "0399323059 - huyền" at bounding box center [72, 80] width 63 height 6
type input "0399323059"
type input "huyền"
type input "0399323059"
click at [165, 92] on div at bounding box center [178, 97] width 67 height 10
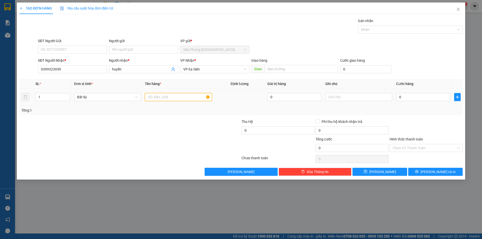
click at [165, 95] on input "text" at bounding box center [178, 97] width 67 height 8
type input "1 thùng xốp"
click at [340, 93] on div at bounding box center [358, 97] width 67 height 10
click at [340, 95] on input "text" at bounding box center [358, 97] width 67 height 8
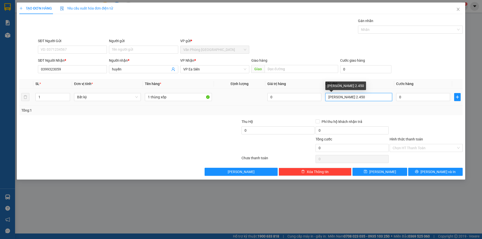
click at [330, 100] on input "t.hộ 2.450" at bounding box center [358, 97] width 67 height 8
click at [345, 98] on input "thuhộ 2.450" at bounding box center [358, 97] width 67 height 8
type input "thuhộ 2.420"
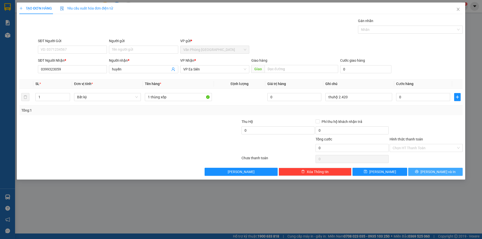
click at [436, 170] on span "Lưu và In" at bounding box center [437, 172] width 35 height 6
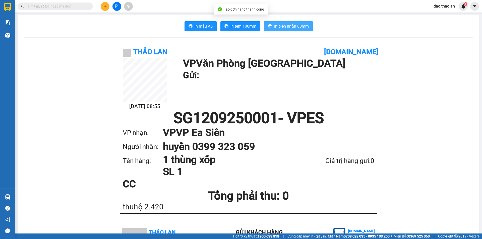
click at [304, 30] on button "In biên nhận 80mm" at bounding box center [288, 26] width 49 height 10
click at [438, 10] on div "dao.thaolan 1" at bounding box center [448, 6] width 38 height 9
click at [443, 9] on span "dao.thaolan" at bounding box center [443, 6] width 29 height 6
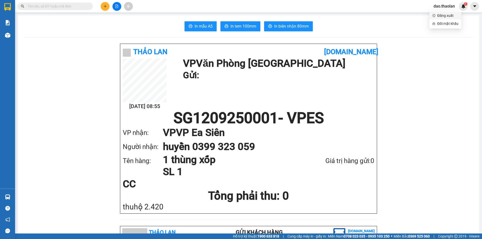
click at [447, 16] on span "Đăng xuất" at bounding box center [447, 16] width 21 height 6
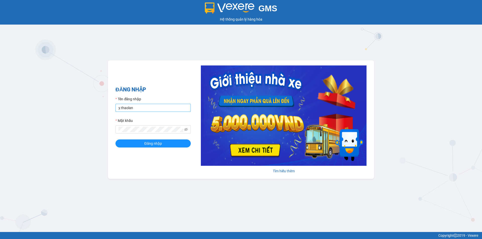
type input "dao.thaolan"
click at [155, 108] on input "dao.thaolan" at bounding box center [152, 108] width 75 height 8
click at [156, 107] on input "dao.thaolan" at bounding box center [152, 108] width 75 height 8
click at [161, 142] on span "Đăng nhập" at bounding box center [153, 144] width 18 height 6
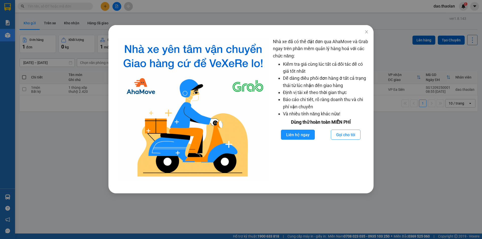
click at [77, 122] on div "Nhà xe đã có thể đặt đơn qua AhaMove và Grab ngay trên phần mềm quản lý hàng ho…" at bounding box center [241, 119] width 482 height 239
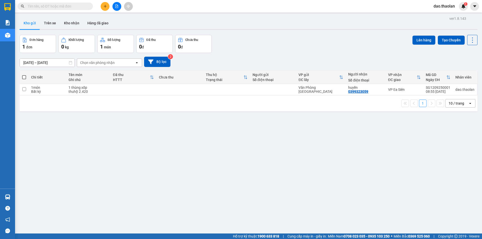
click at [34, 61] on input "[DATE] – [DATE]" at bounding box center [47, 63] width 55 height 8
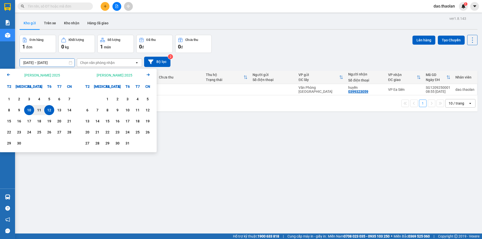
click at [6, 75] on icon "Arrow Left" at bounding box center [9, 75] width 6 height 6
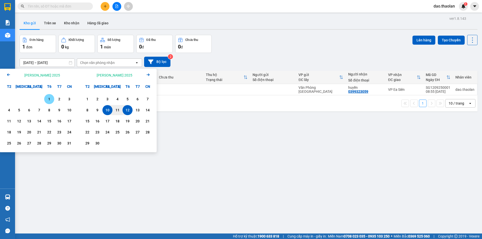
click at [49, 99] on div "1" at bounding box center [49, 99] width 7 height 6
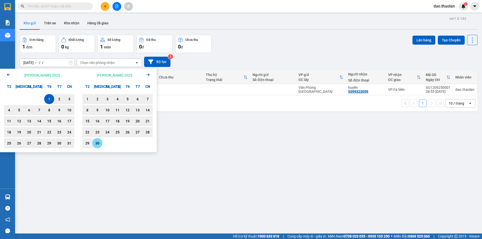
click at [98, 142] on div "30" at bounding box center [97, 143] width 7 height 6
type input "[DATE] – [DATE]"
